Goal: Navigation & Orientation: Find specific page/section

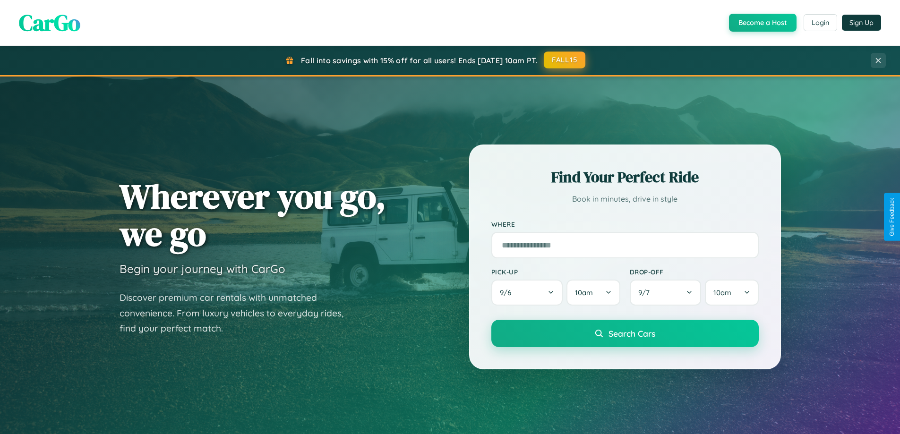
click at [565, 60] on button "FALL15" at bounding box center [565, 60] width 42 height 17
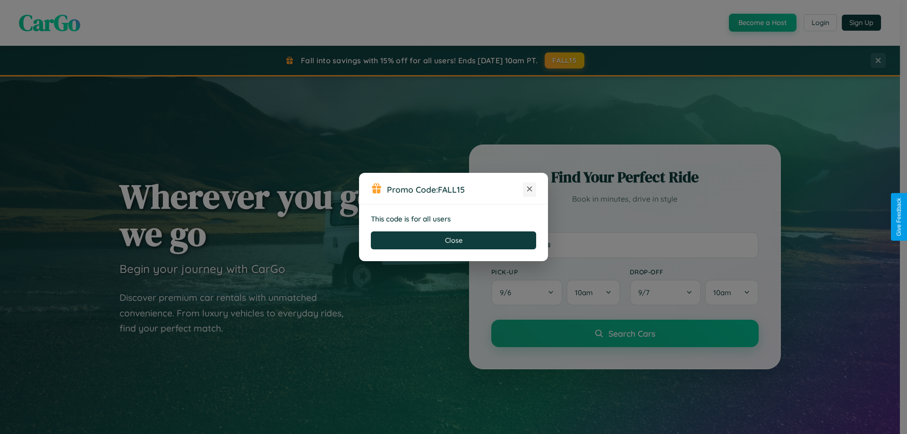
click at [530, 190] on icon at bounding box center [529, 188] width 9 height 9
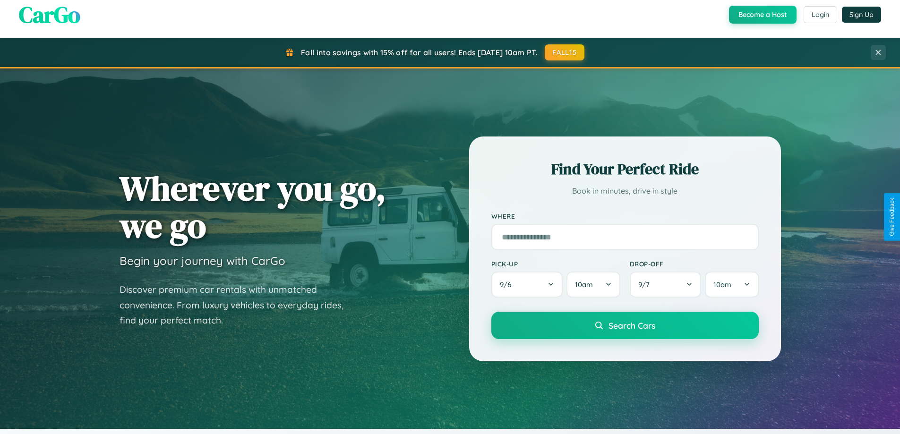
scroll to position [1819, 0]
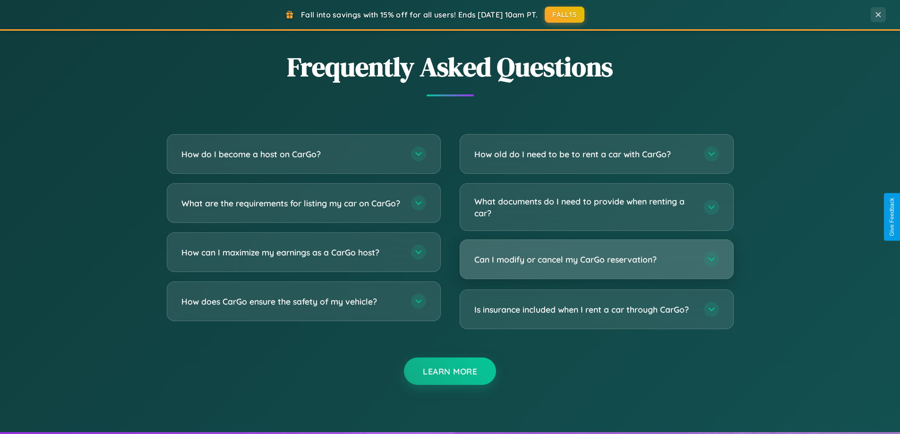
click at [596, 259] on h3 "Can I modify or cancel my CarGo reservation?" at bounding box center [585, 260] width 220 height 12
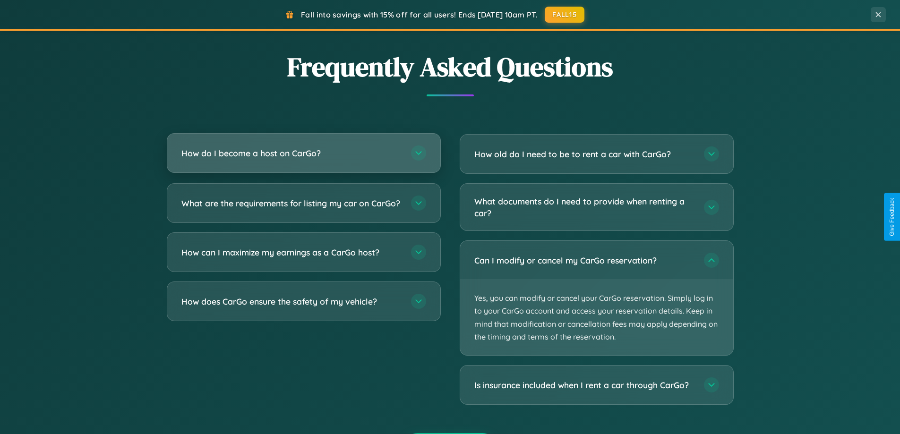
click at [303, 153] on h3 "How do I become a host on CarGo?" at bounding box center [291, 153] width 220 height 12
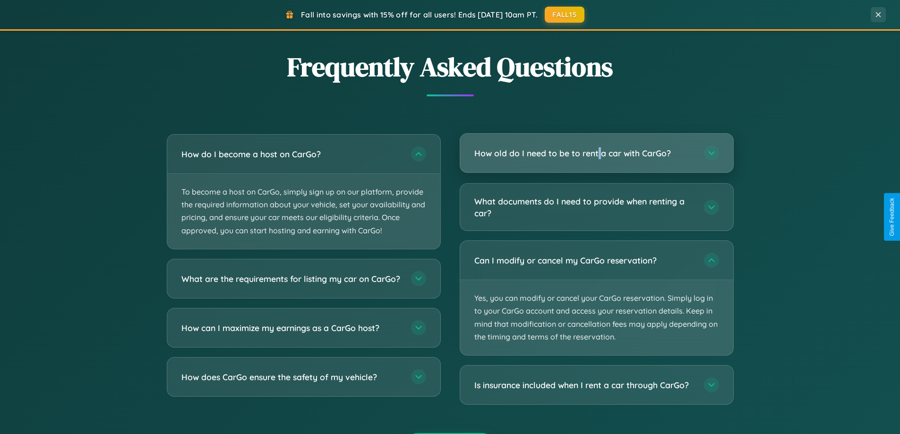
click at [596, 153] on h3 "How old do I need to be to rent a car with CarGo?" at bounding box center [585, 153] width 220 height 12
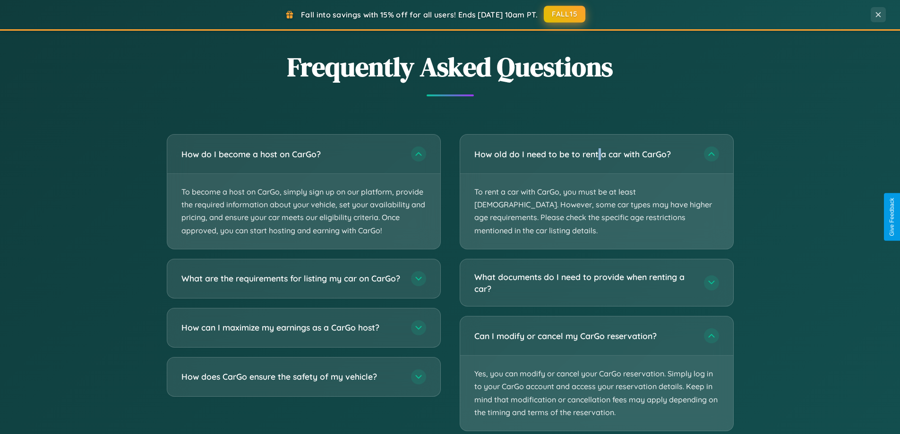
click at [565, 14] on button "FALL15" at bounding box center [565, 14] width 42 height 17
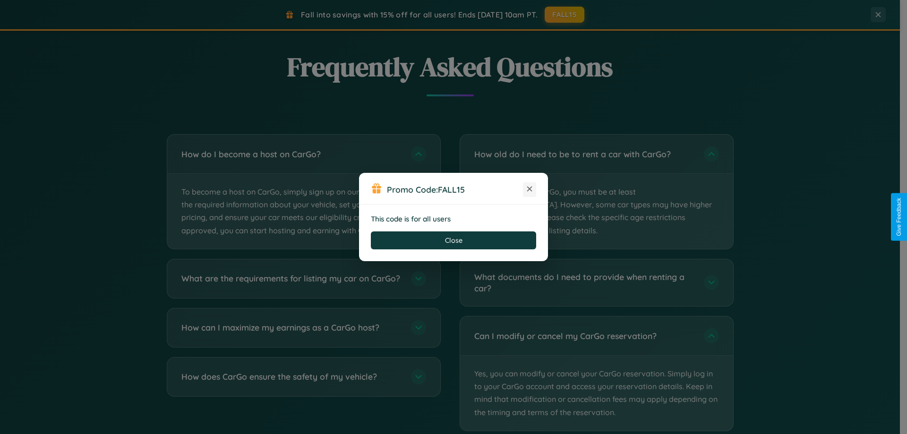
click at [530, 190] on icon at bounding box center [529, 188] width 9 height 9
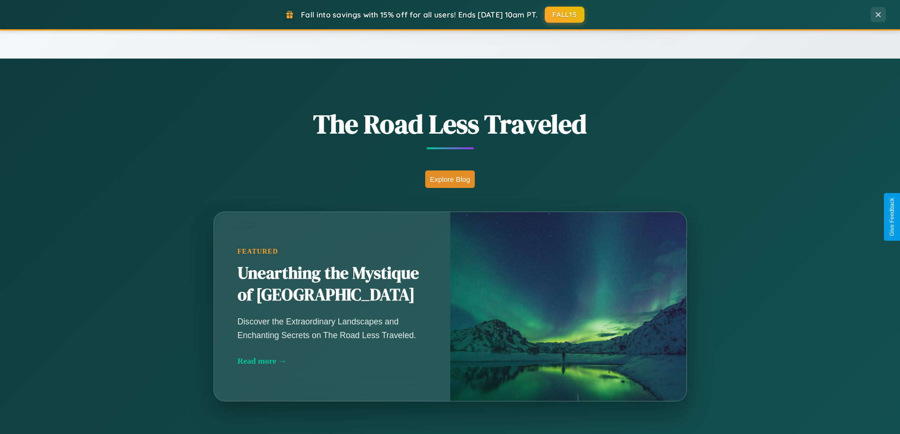
scroll to position [0, 0]
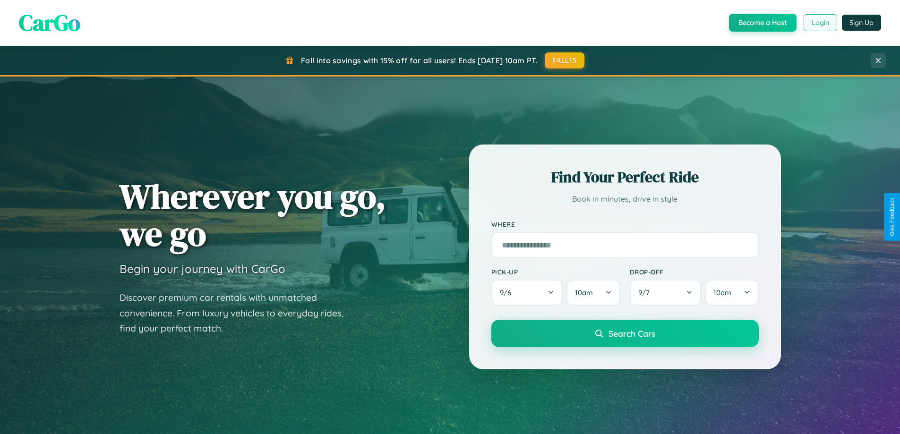
click at [820, 23] on button "Login" at bounding box center [821, 22] width 34 height 17
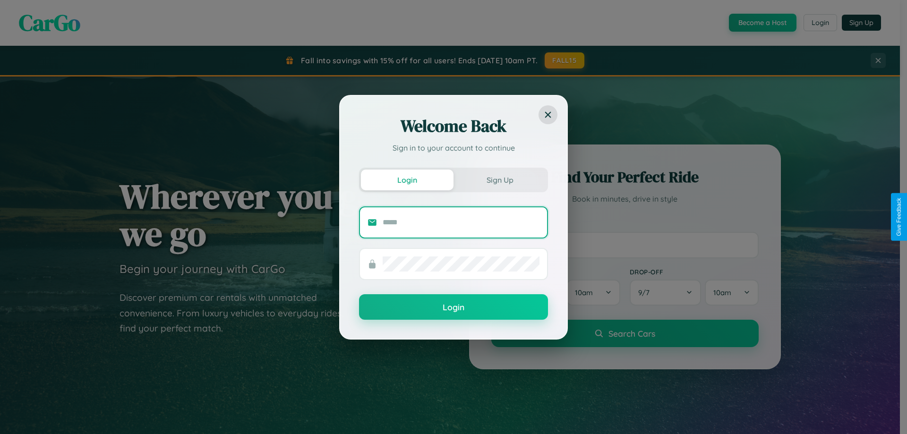
click at [461, 222] on input "text" at bounding box center [461, 222] width 157 height 15
type input "**********"
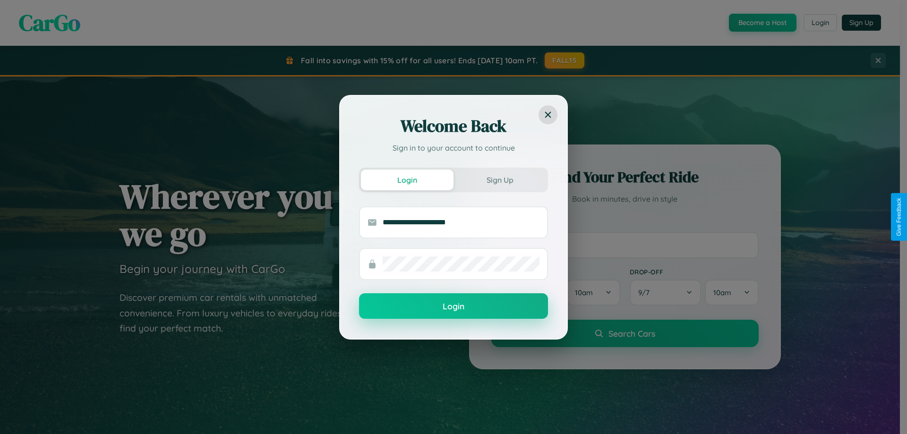
click at [454, 307] on button "Login" at bounding box center [453, 306] width 189 height 26
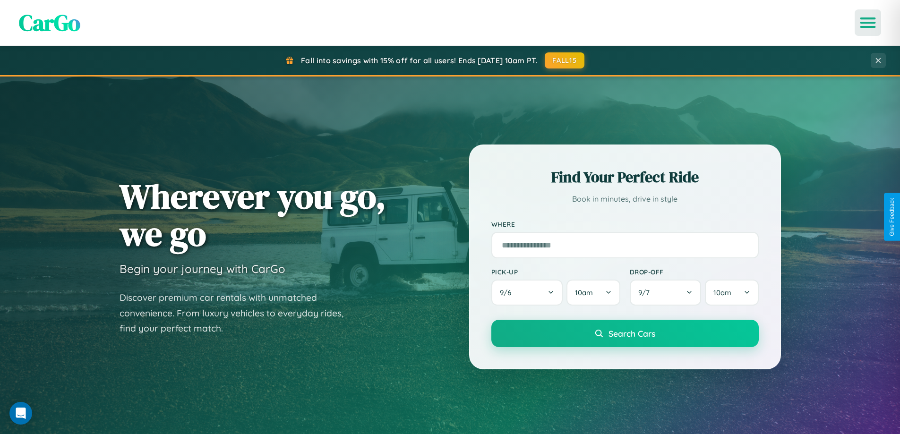
click at [868, 23] on icon "Open menu" at bounding box center [869, 22] width 14 height 9
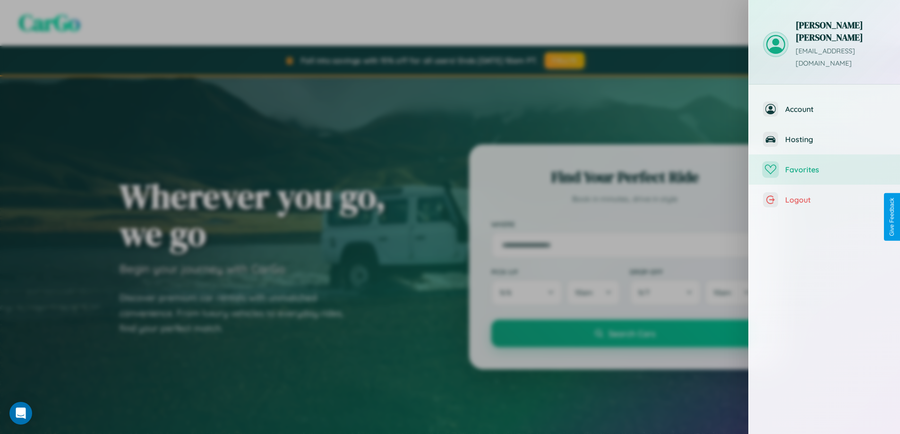
click at [825, 165] on span "Favorites" at bounding box center [836, 169] width 101 height 9
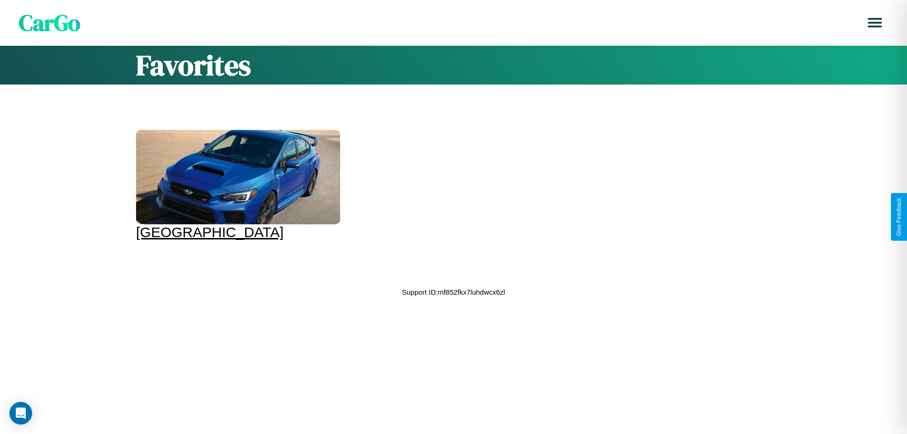
click at [237, 185] on div at bounding box center [238, 177] width 204 height 95
